Goal: Task Accomplishment & Management: Use online tool/utility

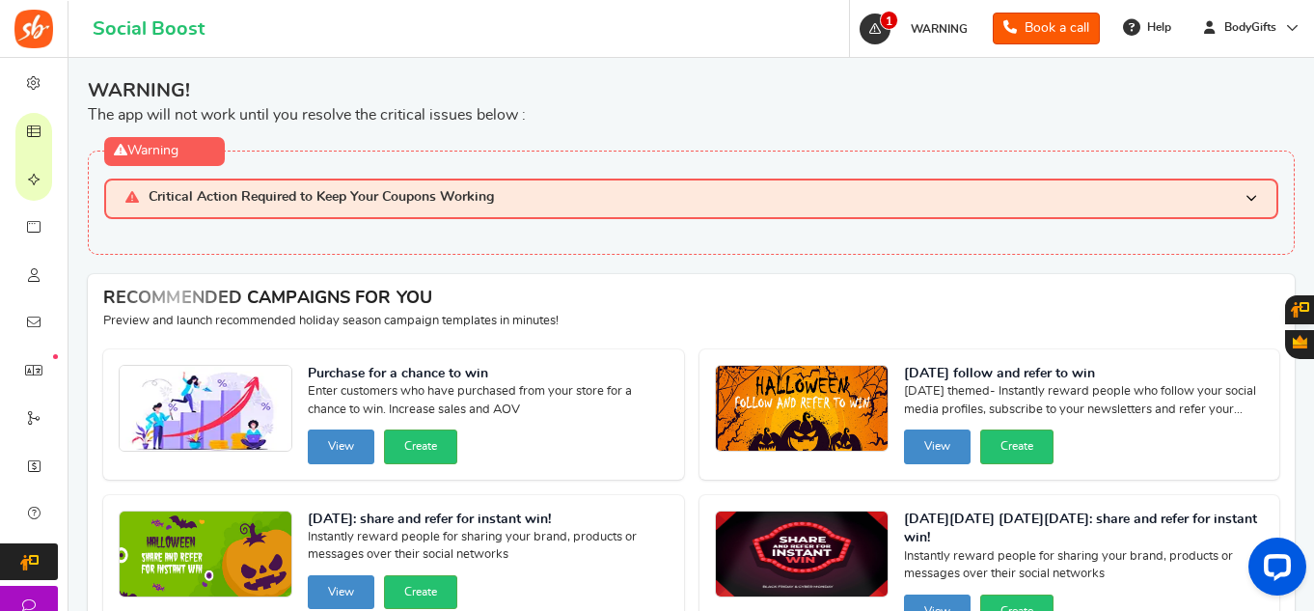
click at [560, 190] on h3 "Critical Action Required to Keep Your Coupons Working" at bounding box center [691, 198] width 1174 height 40
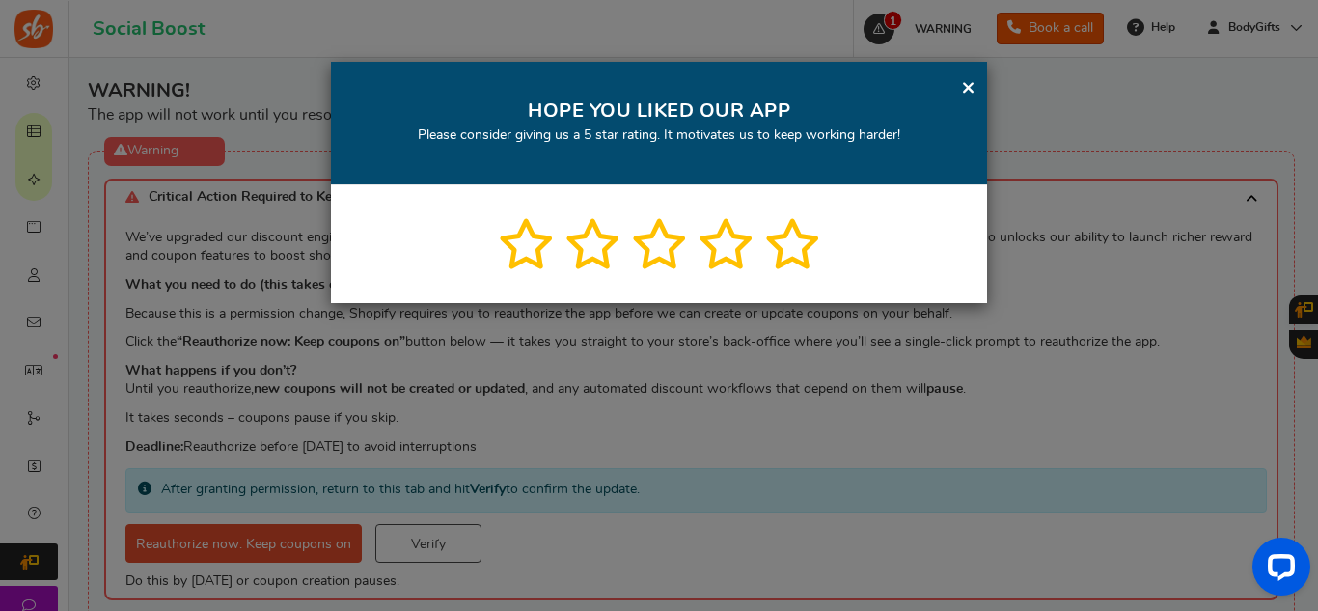
click at [970, 95] on link "×" at bounding box center [968, 87] width 14 height 24
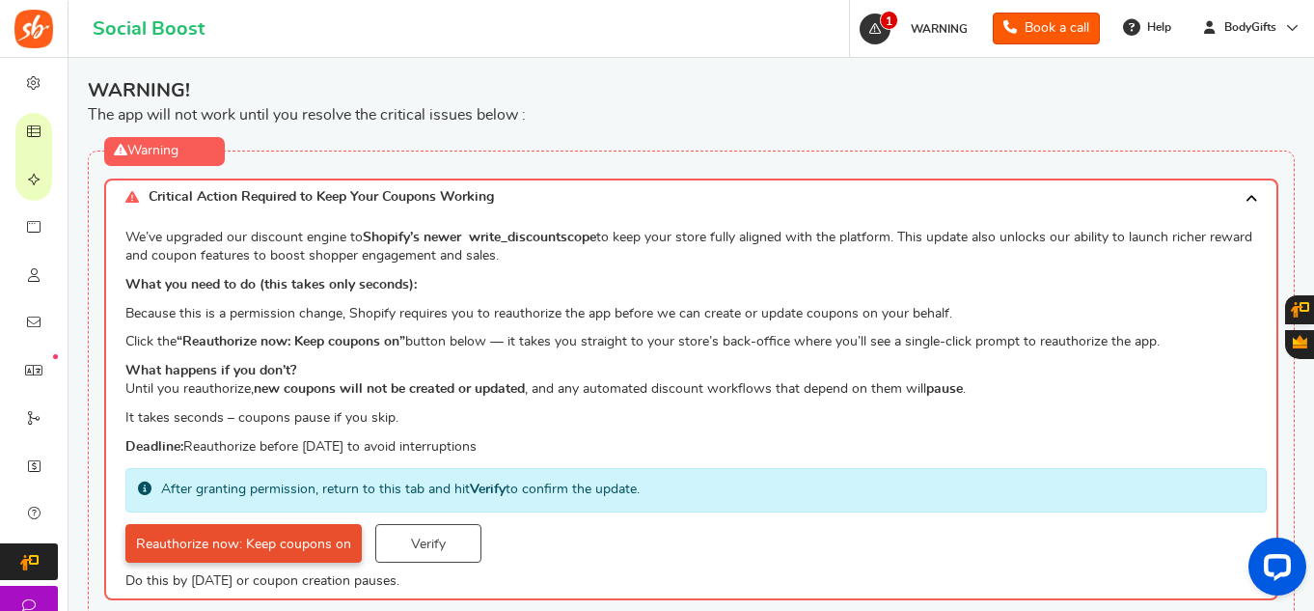
click at [281, 550] on link "Reauthorize now: Keep coupons on" at bounding box center [243, 543] width 236 height 39
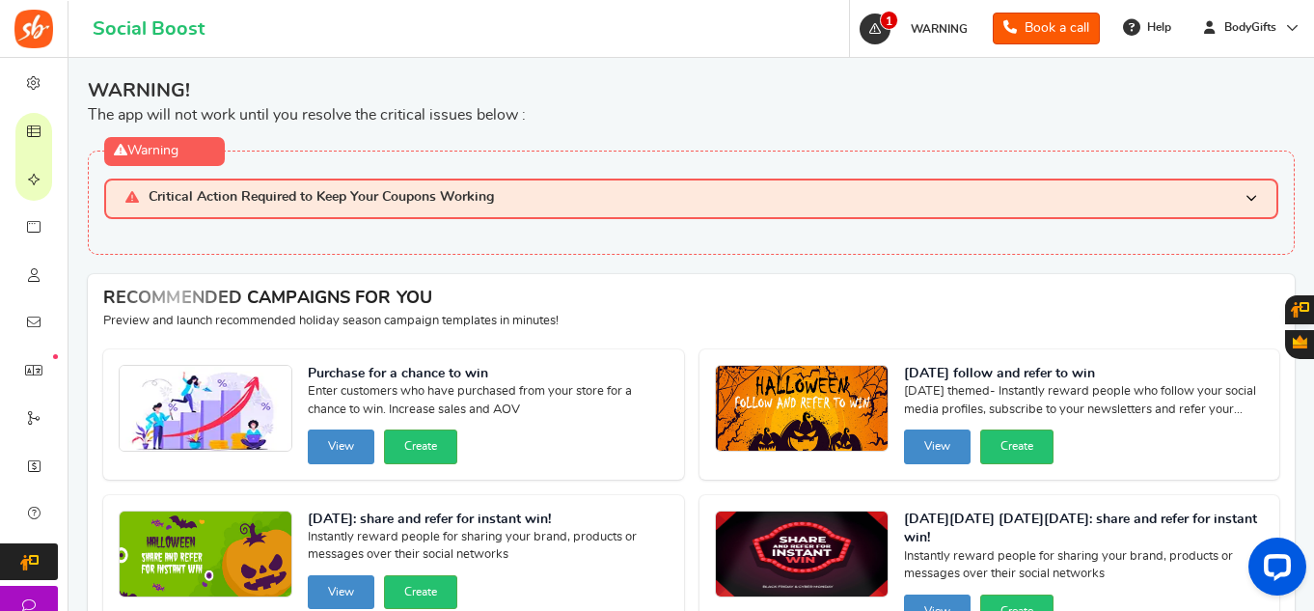
click at [593, 216] on h3 "Critical Action Required to Keep Your Coupons Working" at bounding box center [691, 198] width 1174 height 40
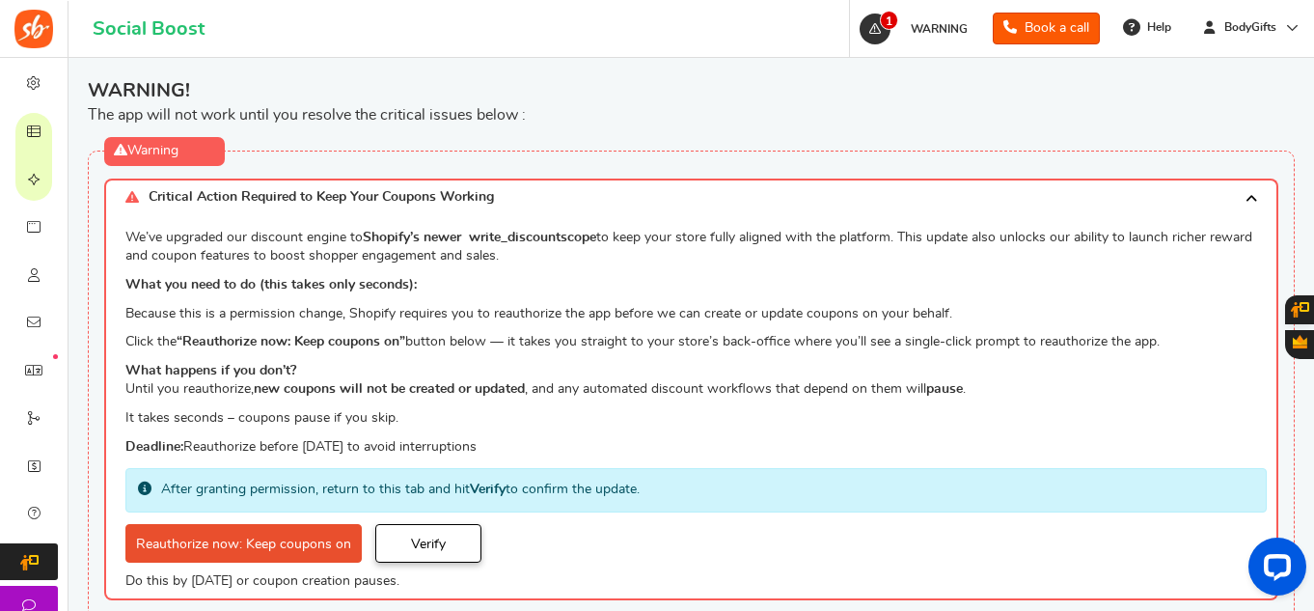
click at [423, 532] on link "Verify" at bounding box center [428, 543] width 106 height 39
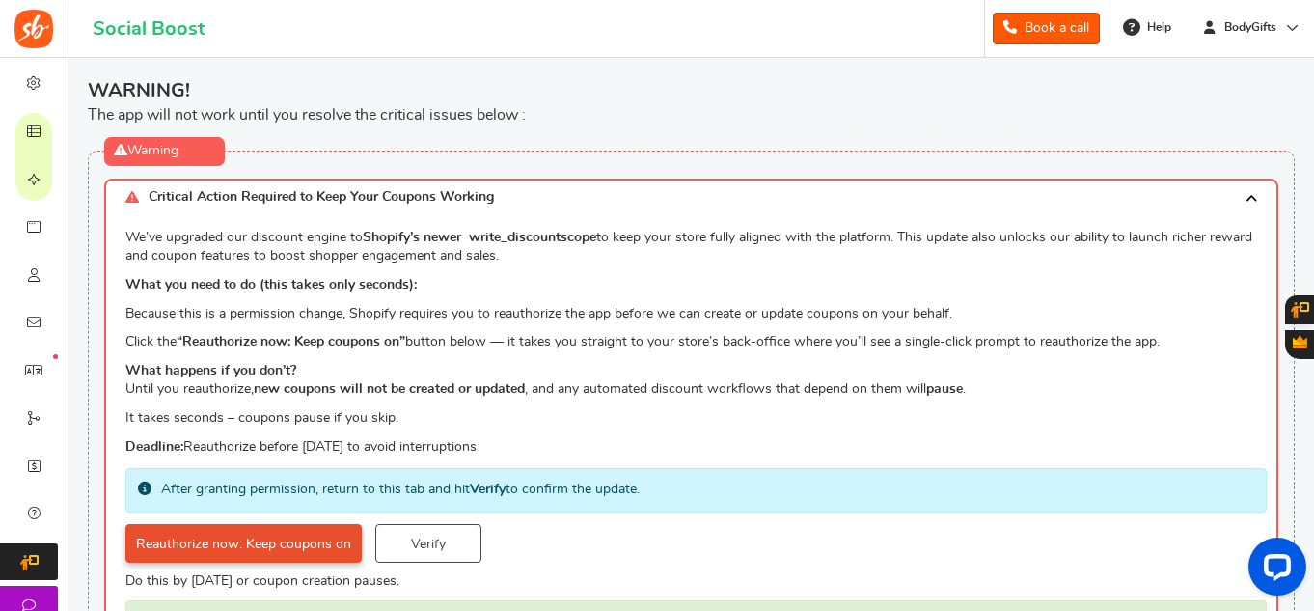
click at [277, 536] on link "Reauthorize now: Keep coupons on" at bounding box center [243, 543] width 236 height 39
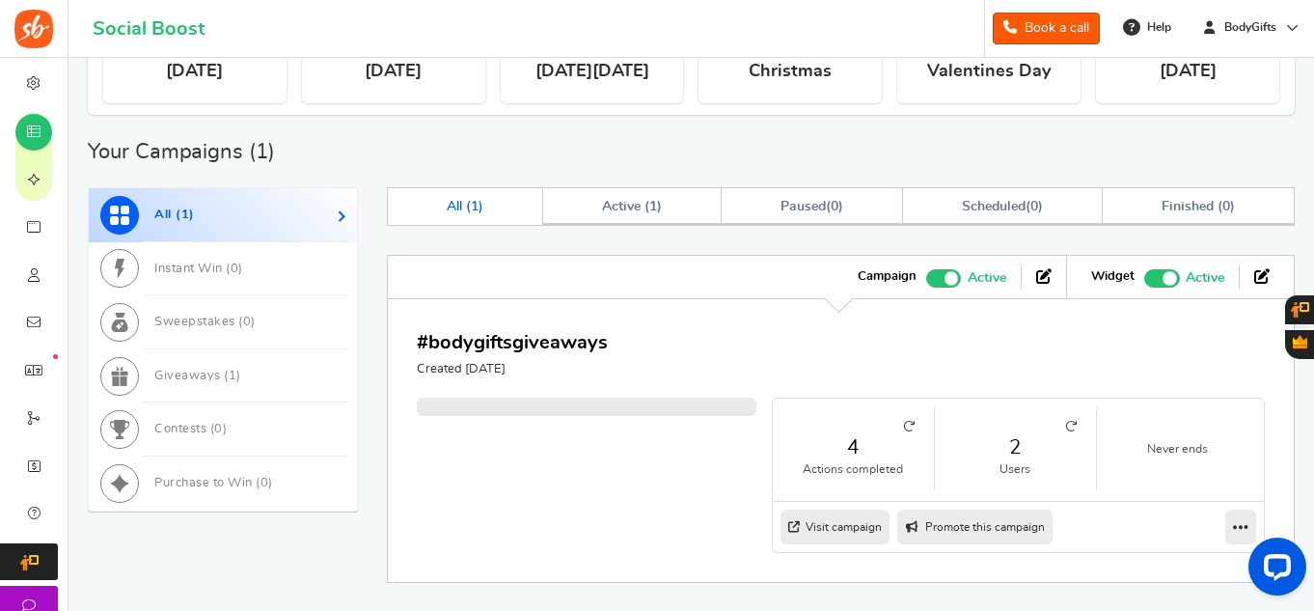
scroll to position [841, 0]
